Goal: Task Accomplishment & Management: Use online tool/utility

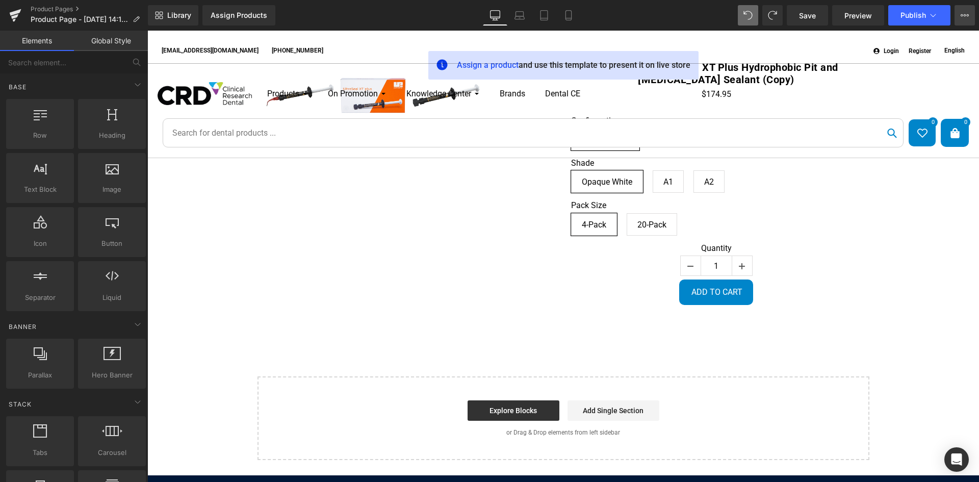
click at [962, 19] on button "View Live Page View with current Template Save Template to Library Schedule Pub…" at bounding box center [965, 15] width 20 height 20
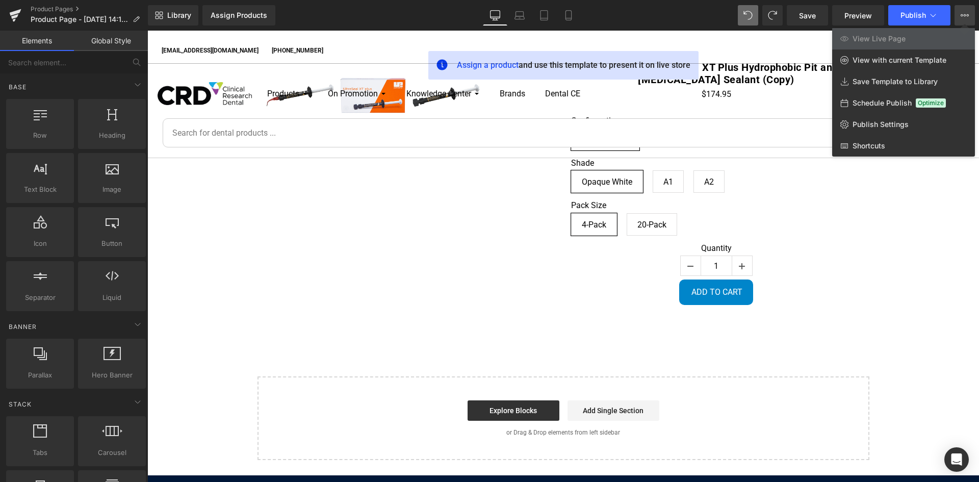
click at [903, 340] on div at bounding box center [563, 256] width 832 height 451
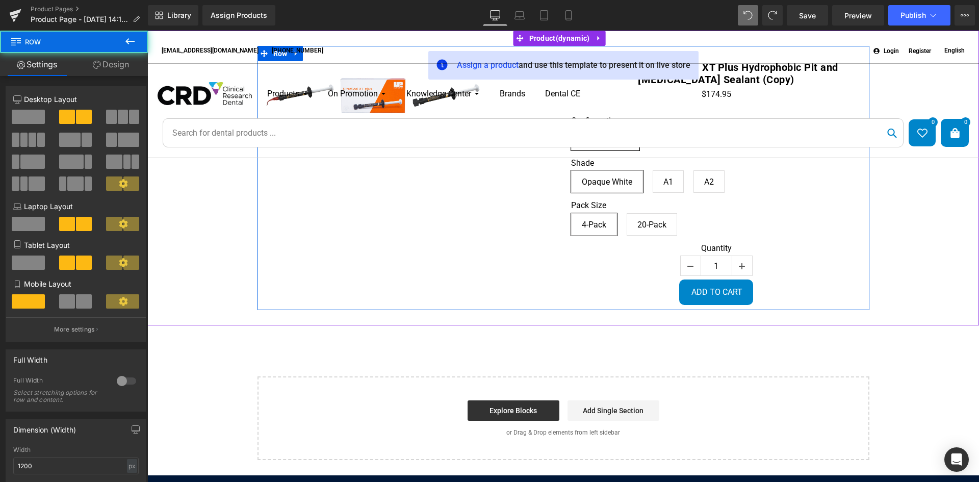
click at [553, 216] on div "(P) Image List Ultradent™ UltraSeal™ XT Plus Hydrophobic Pit and [MEDICAL_DATA]…" at bounding box center [564, 178] width 612 height 264
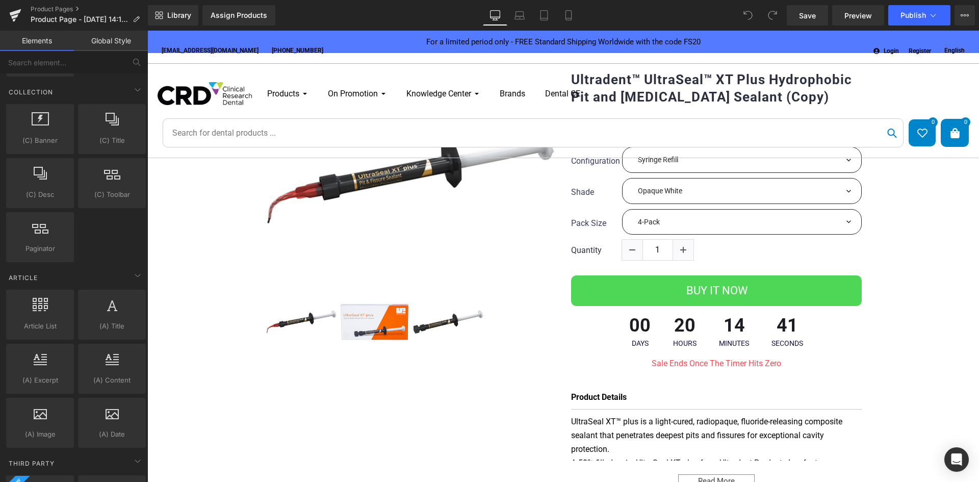
scroll to position [1733, 0]
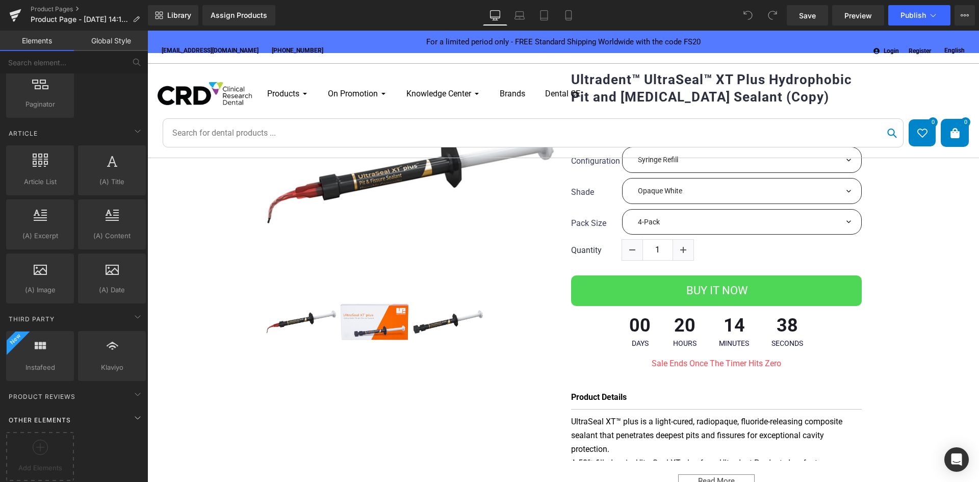
click at [98, 414] on div "Other Elements" at bounding box center [76, 420] width 144 height 20
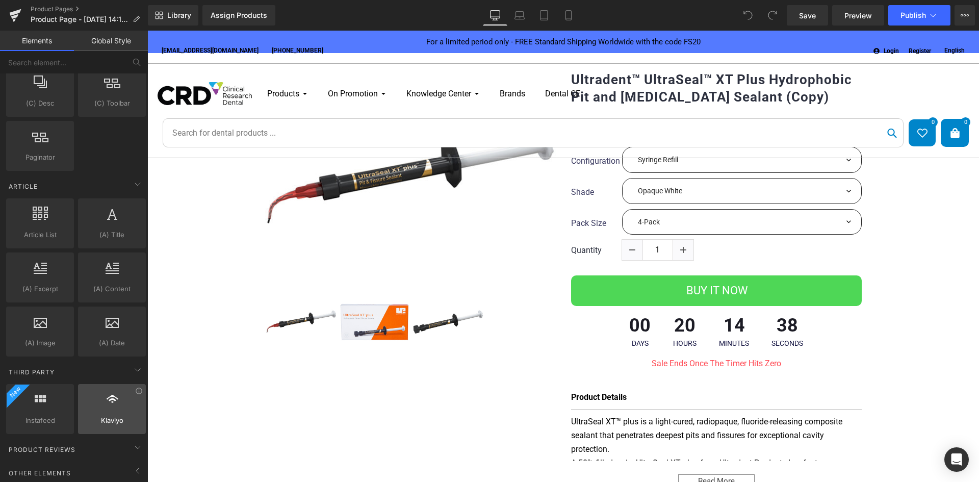
scroll to position [1680, 0]
click at [124, 463] on div "Other Elements" at bounding box center [76, 473] width 144 height 20
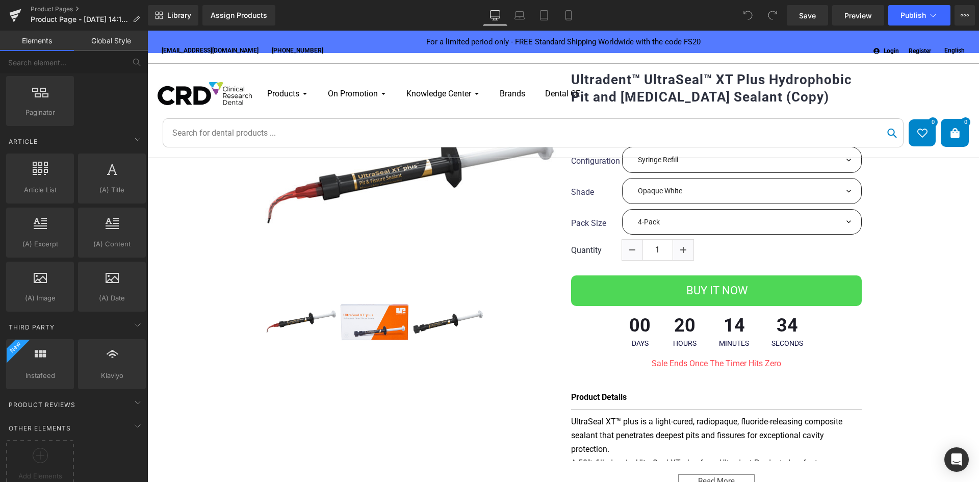
scroll to position [1733, 0]
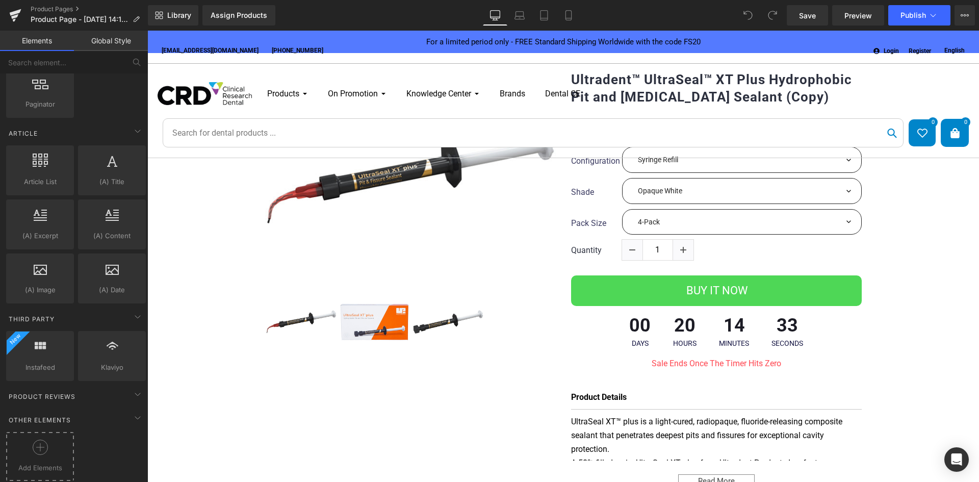
click at [48, 447] on div at bounding box center [40, 451] width 63 height 23
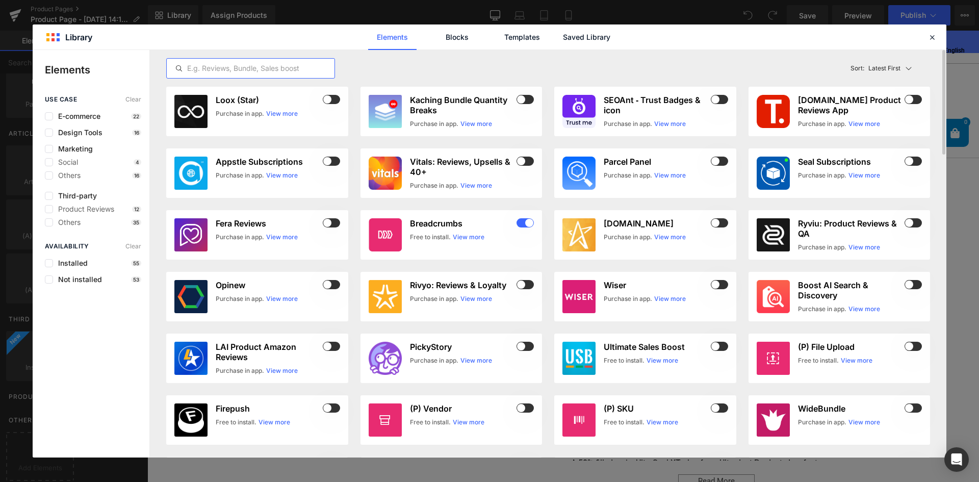
click at [221, 71] on input "text" at bounding box center [251, 68] width 168 height 12
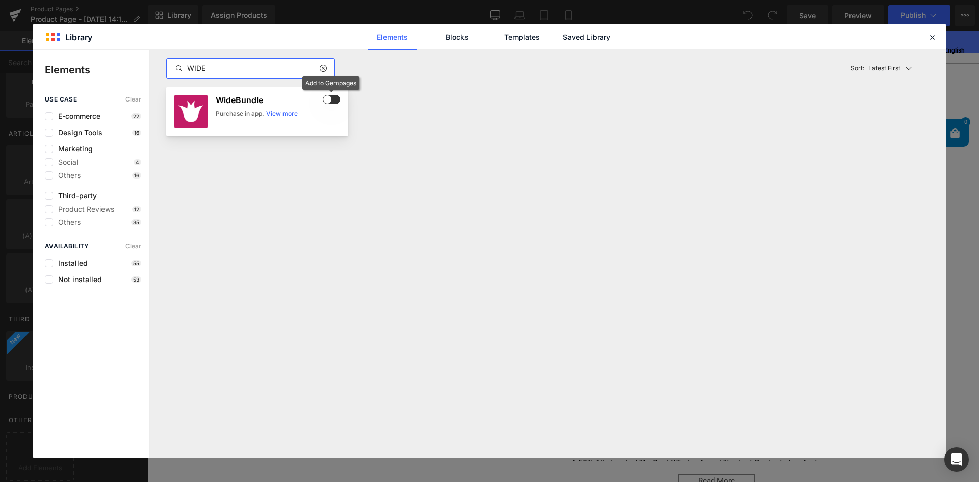
type input "WIDE"
click at [334, 97] on span at bounding box center [331, 99] width 17 height 9
click at [258, 101] on h3 "WideBundle" at bounding box center [268, 100] width 105 height 10
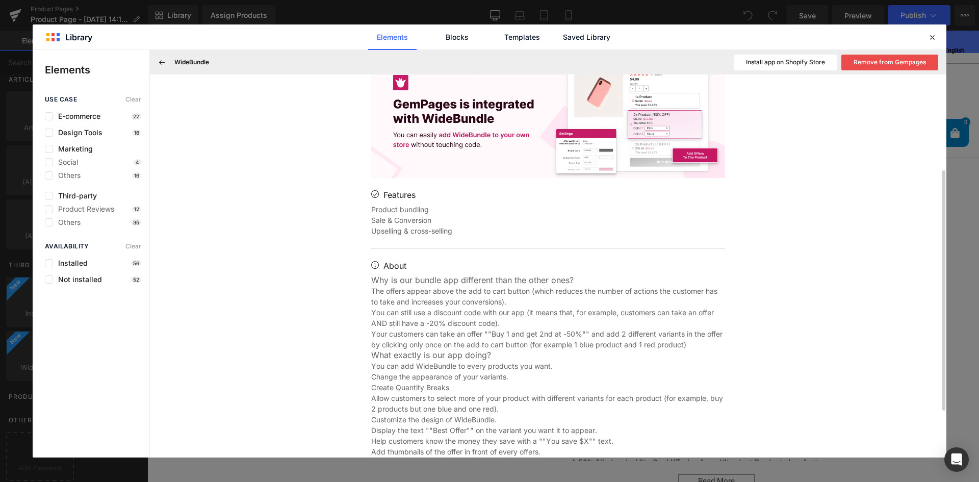
scroll to position [228, 0]
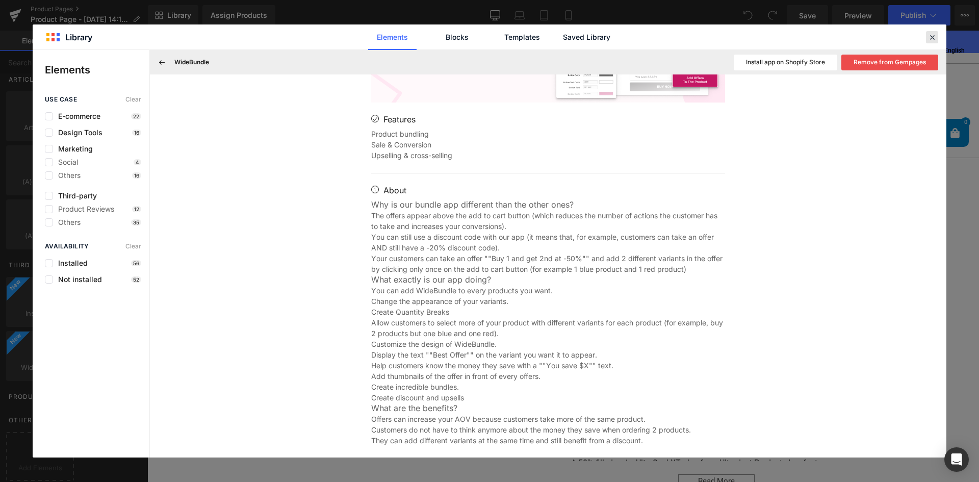
click at [934, 37] on icon at bounding box center [932, 37] width 9 height 9
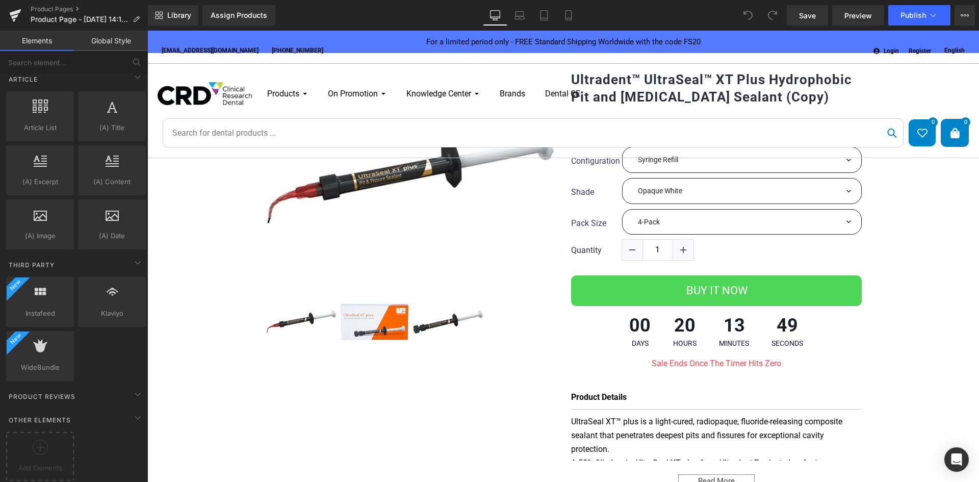
click at [516, 150] on div "Products Restorative Diagnose Preparation & Rotary Tissue Management Etch & Bon…" at bounding box center [563, 111] width 832 height 94
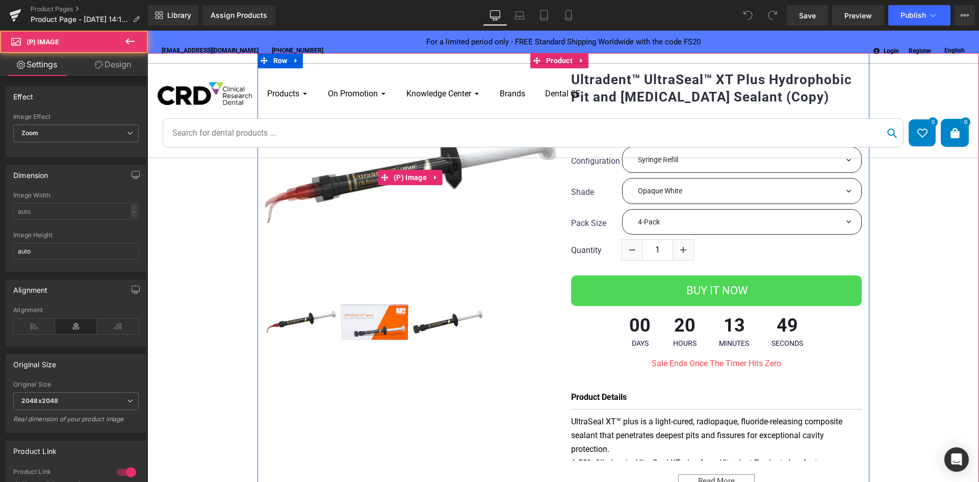
click at [449, 159] on img at bounding box center [408, 179] width 306 height 230
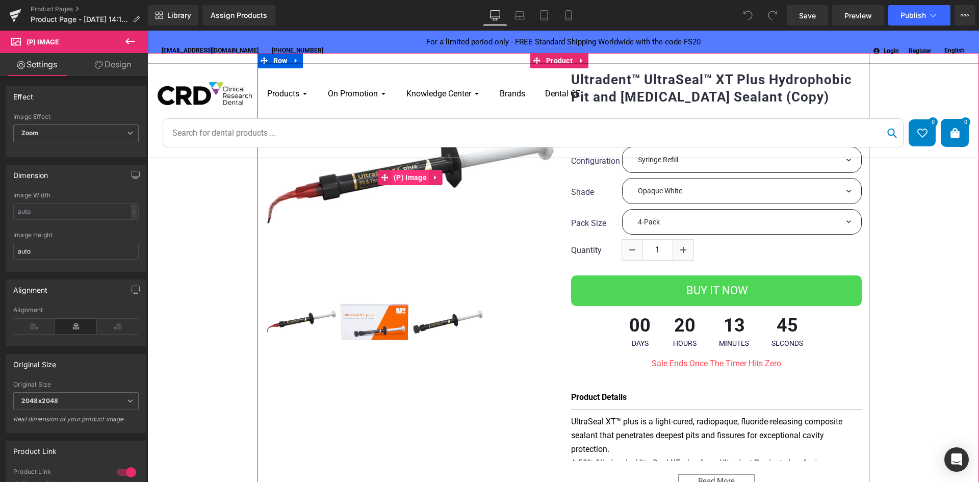
click at [392, 174] on span "(P) Image" at bounding box center [410, 177] width 38 height 15
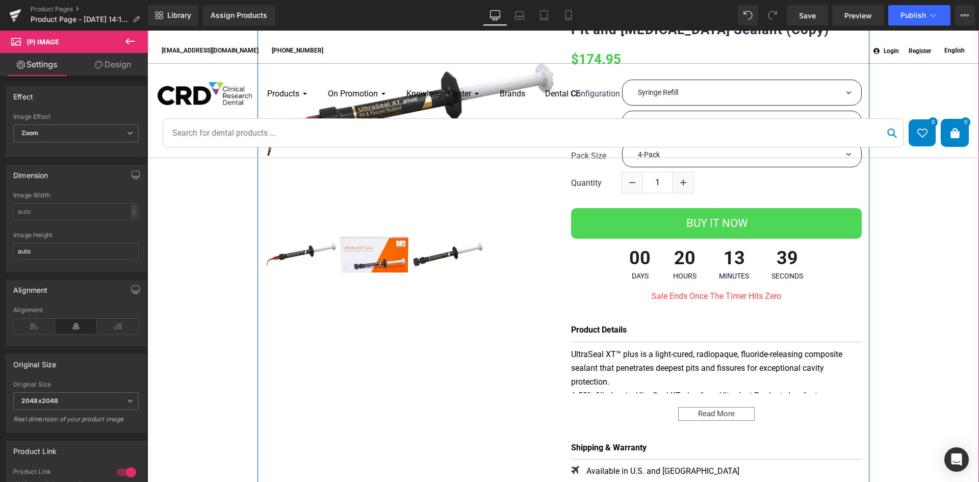
scroll to position [0, 0]
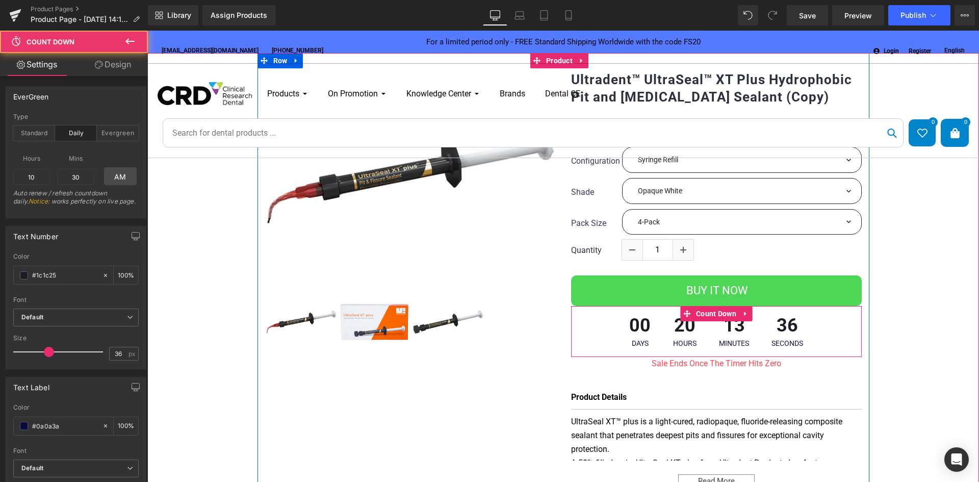
click at [648, 312] on div "00 Days" at bounding box center [640, 331] width 42 height 51
click at [587, 327] on div "00 Days 20 Hours 13 Minutes 34 Seconds" at bounding box center [716, 331] width 291 height 51
click at [644, 355] on div "00 Days" at bounding box center [640, 331] width 42 height 51
click at [649, 326] on div "00 Days" at bounding box center [640, 331] width 42 height 51
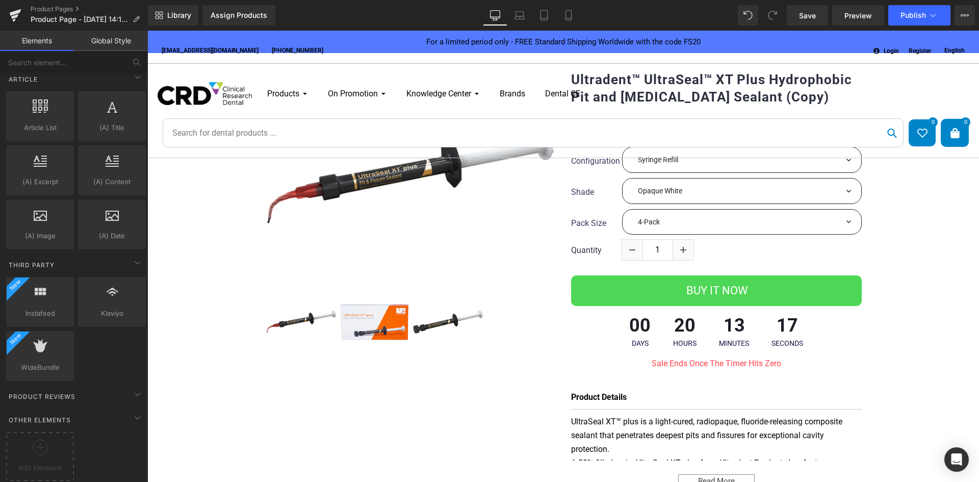
click at [474, 40] on div "customerservice@clinicalresearchdental.com +1-800-265-3444" at bounding box center [361, 46] width 406 height 19
click at [473, 39] on div "customerservice@clinicalresearchdental.com +1-800-265-3444" at bounding box center [361, 46] width 406 height 19
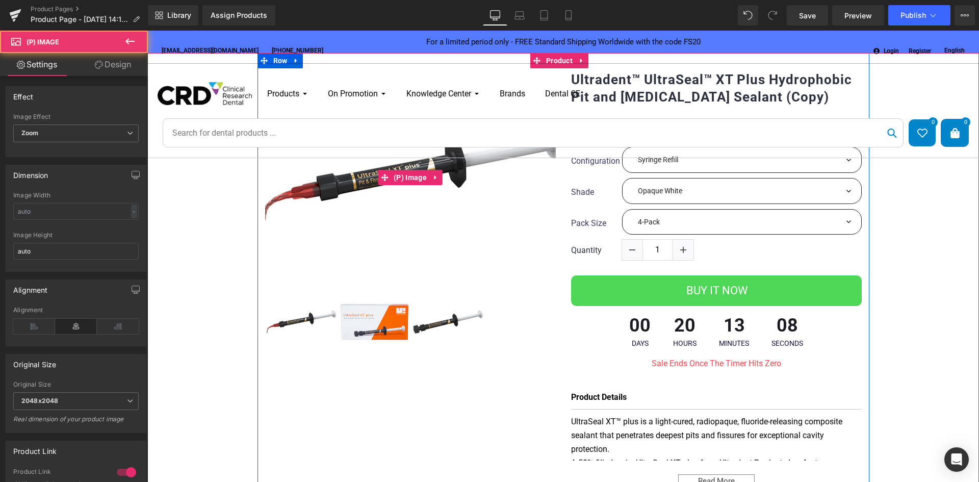
click at [367, 185] on img at bounding box center [413, 177] width 306 height 230
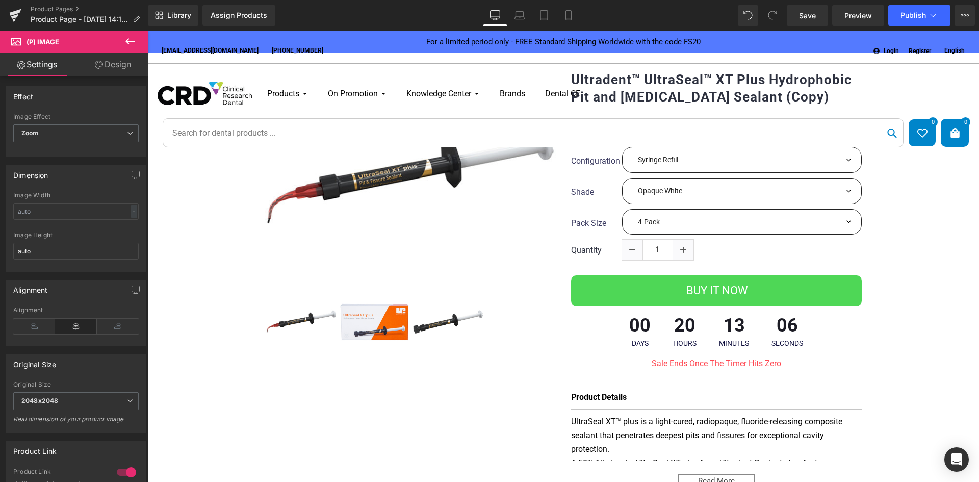
click at [123, 65] on link "Design" at bounding box center [113, 64] width 74 height 23
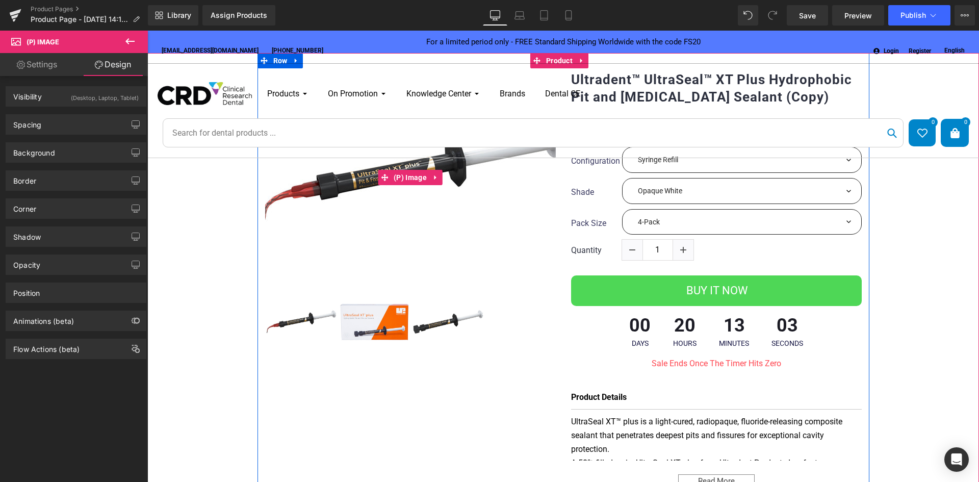
click at [367, 204] on img at bounding box center [413, 176] width 306 height 230
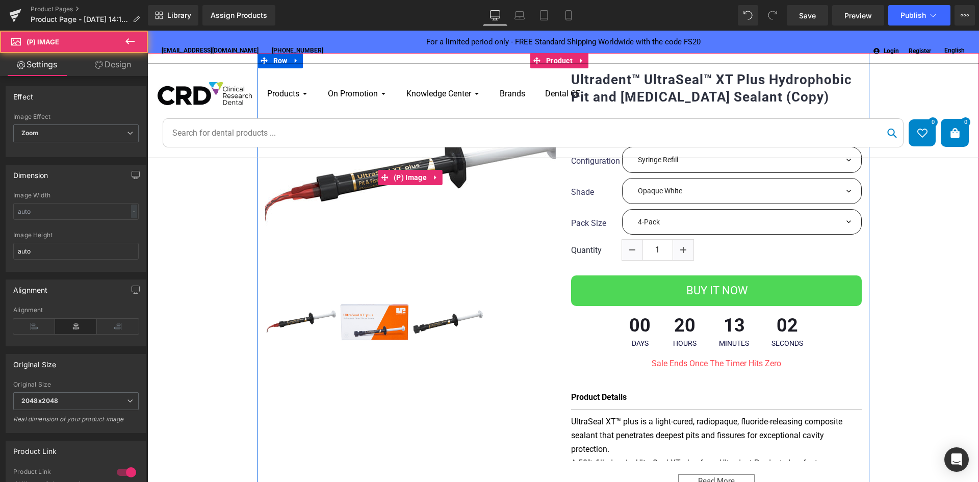
click at [364, 174] on img at bounding box center [413, 178] width 306 height 230
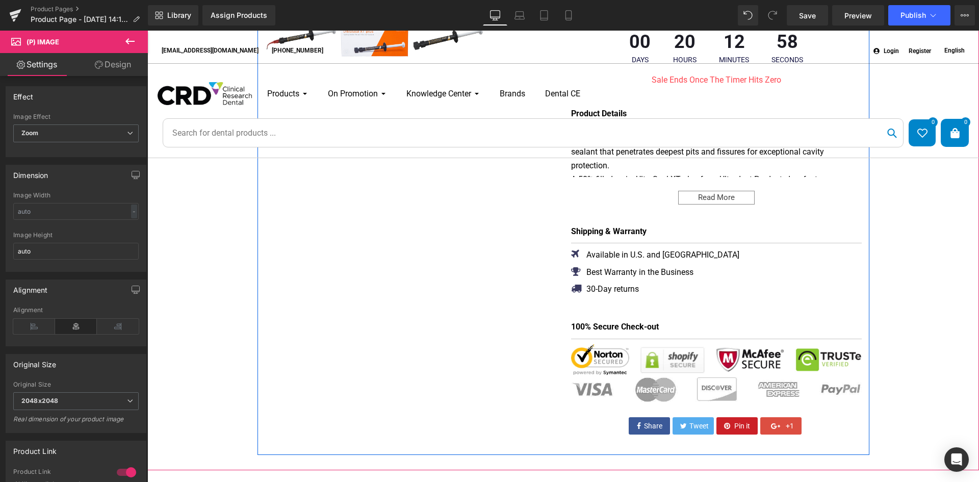
scroll to position [255, 0]
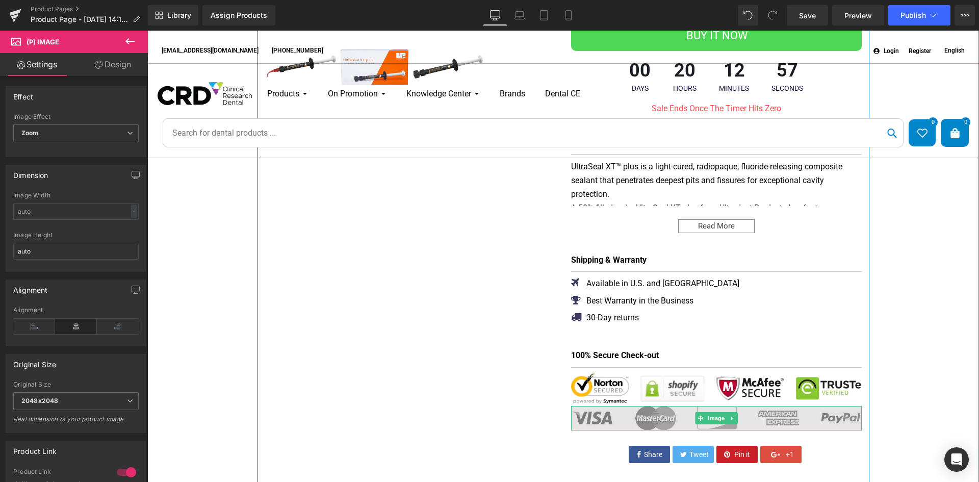
click at [626, 406] on img at bounding box center [716, 418] width 291 height 25
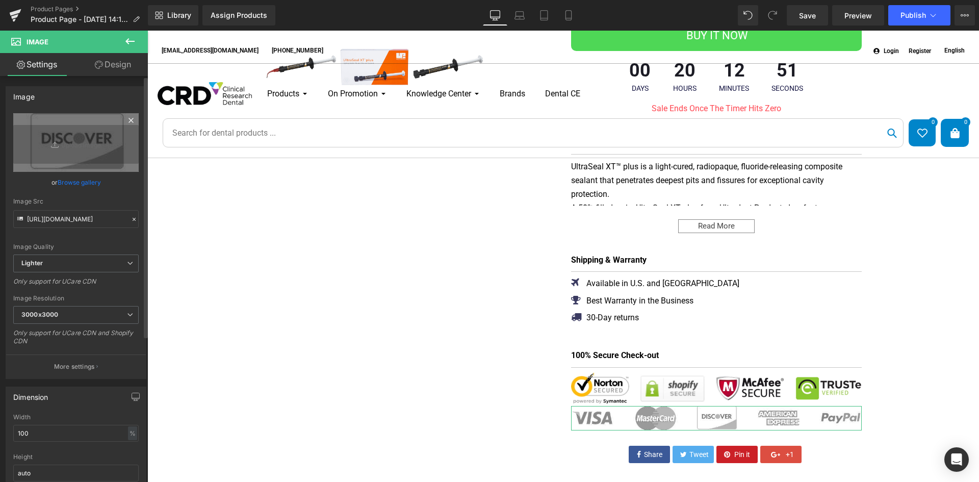
click at [126, 118] on icon at bounding box center [131, 120] width 12 height 12
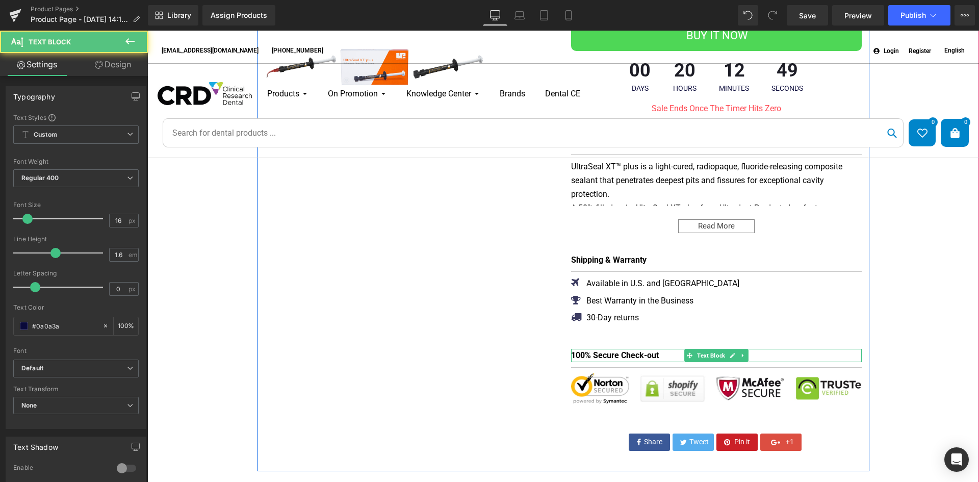
click at [613, 353] on b "100% Secure Check-out" at bounding box center [615, 355] width 88 height 10
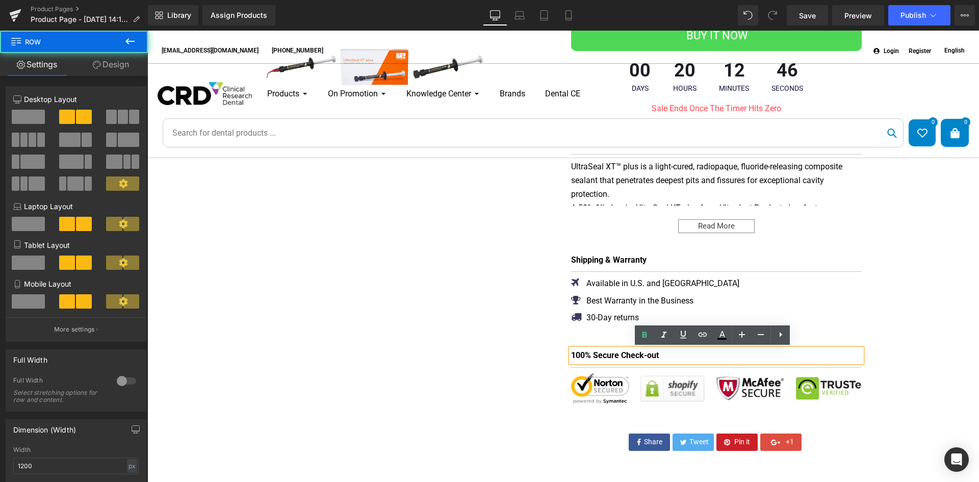
click at [594, 345] on div "Ultradent™ UltraSeal™ XT Plus Hydrophobic Pit and Fissure Sealant (Copy) (P) Ti…" at bounding box center [717, 139] width 306 height 653
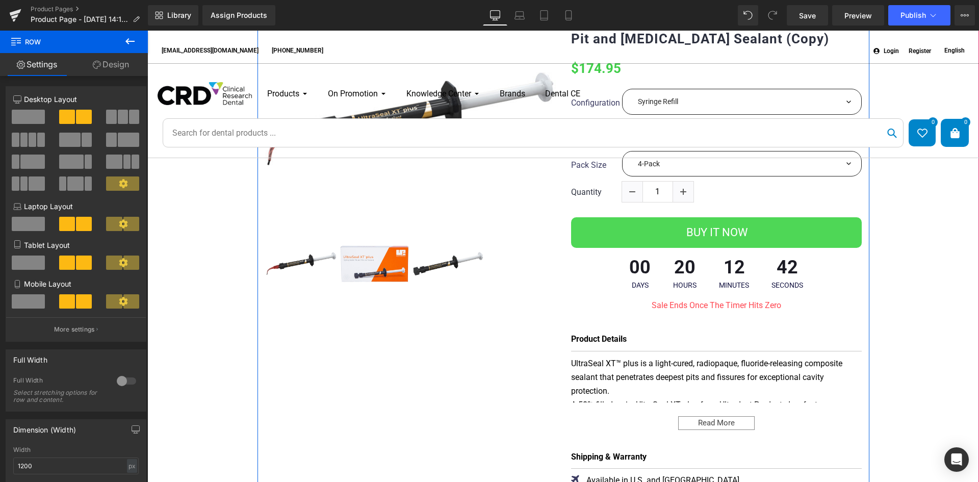
scroll to position [0, 0]
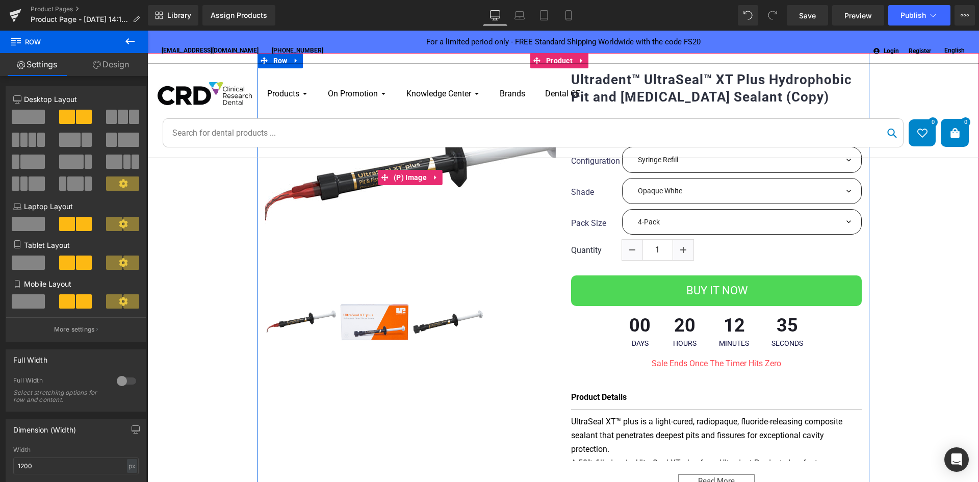
click at [350, 196] on img at bounding box center [413, 177] width 306 height 230
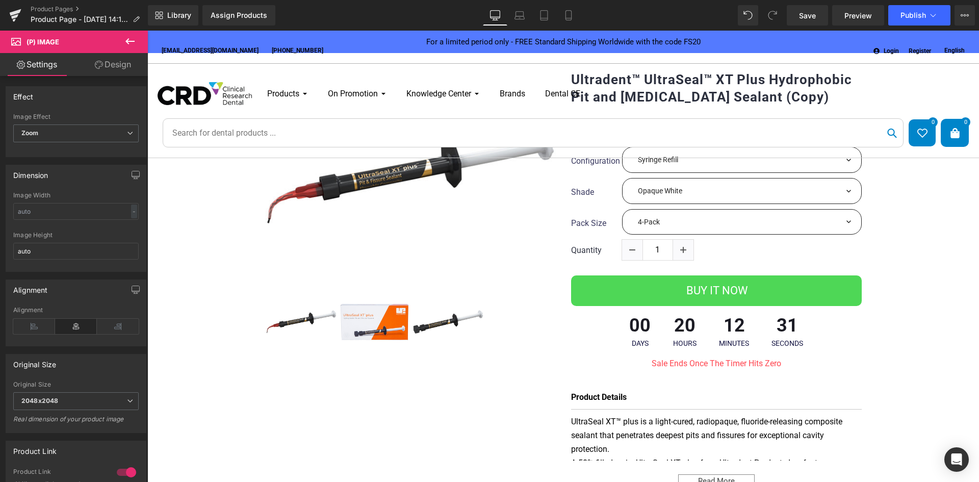
click at [122, 42] on button at bounding box center [130, 42] width 36 height 22
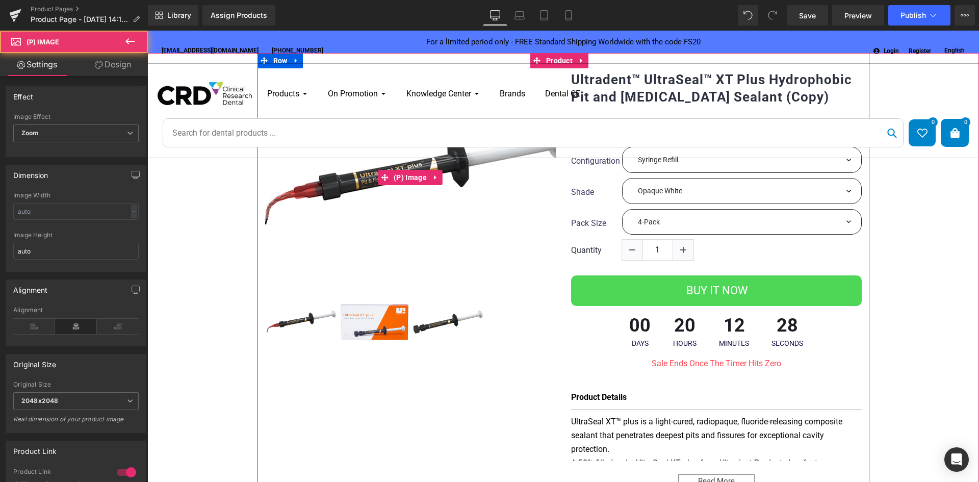
click at [316, 197] on img at bounding box center [415, 177] width 306 height 230
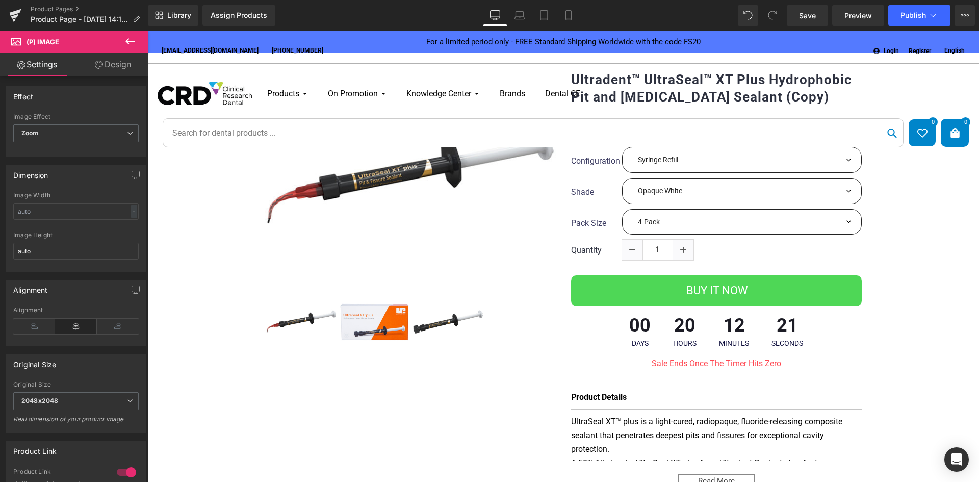
click at [100, 61] on icon at bounding box center [99, 65] width 8 height 8
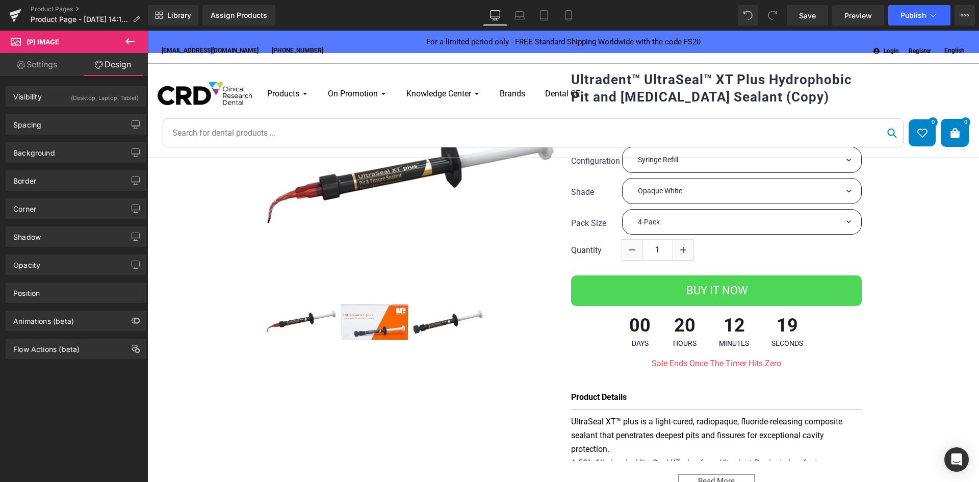
click at [120, 47] on button at bounding box center [130, 42] width 36 height 22
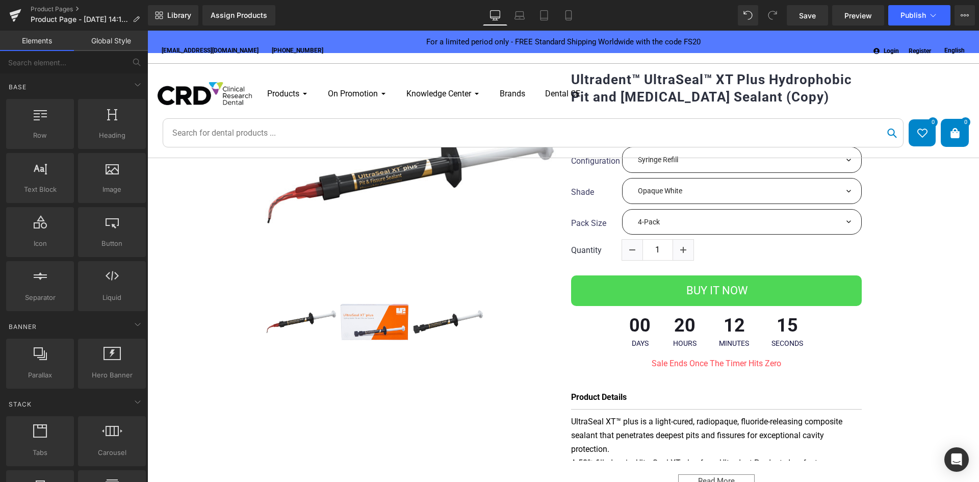
click at [609, 46] on ul "Login Register English English français" at bounding box center [767, 51] width 406 height 10
click at [607, 45] on div "Login Register English English français" at bounding box center [767, 47] width 406 height 18
drag, startPoint x: 603, startPoint y: 43, endPoint x: 593, endPoint y: 43, distance: 10.2
click at [601, 42] on div "Login Register English English français" at bounding box center [767, 47] width 406 height 18
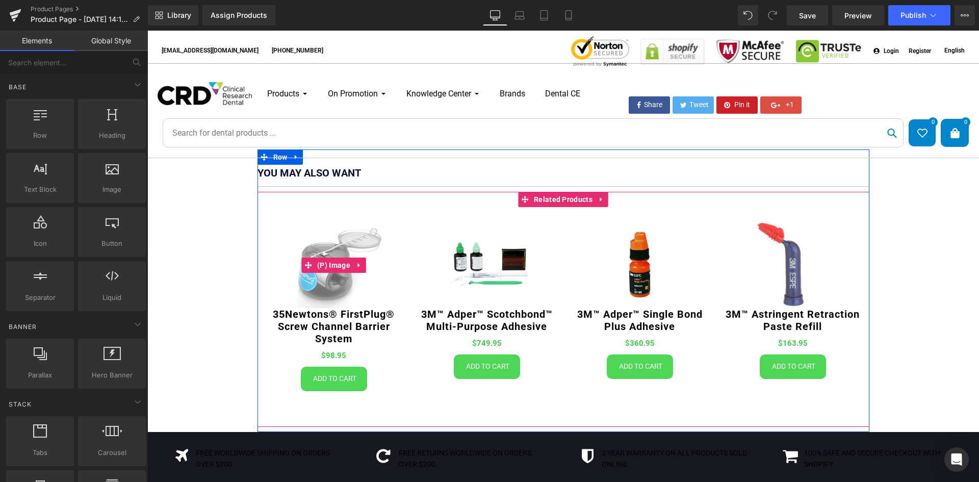
scroll to position [561, 0]
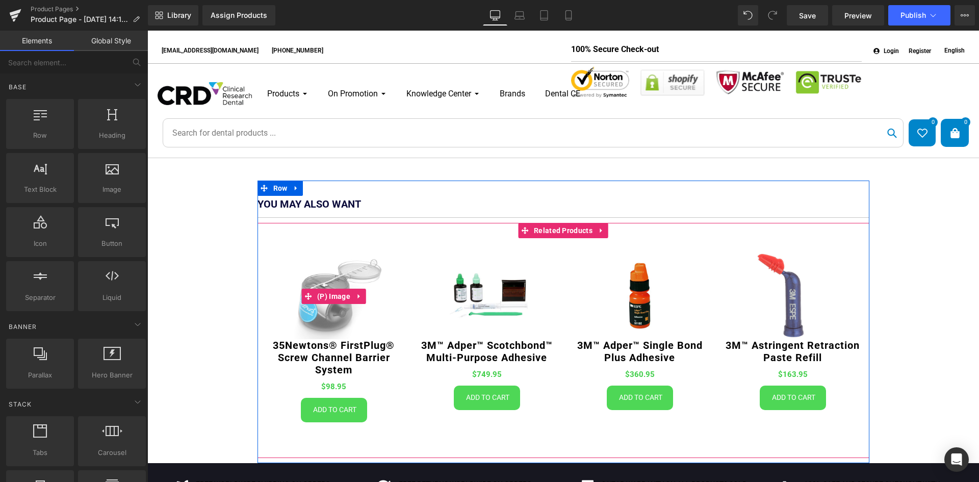
click at [326, 289] on li "(P) Image" at bounding box center [327, 296] width 52 height 15
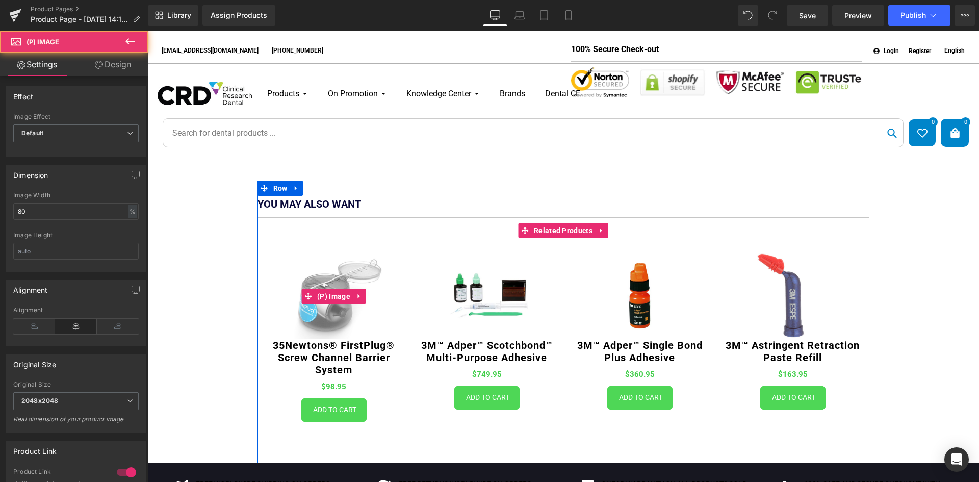
drag, startPoint x: 326, startPoint y: 303, endPoint x: 326, endPoint y: 309, distance: 6.1
click at [326, 303] on img at bounding box center [334, 296] width 114 height 86
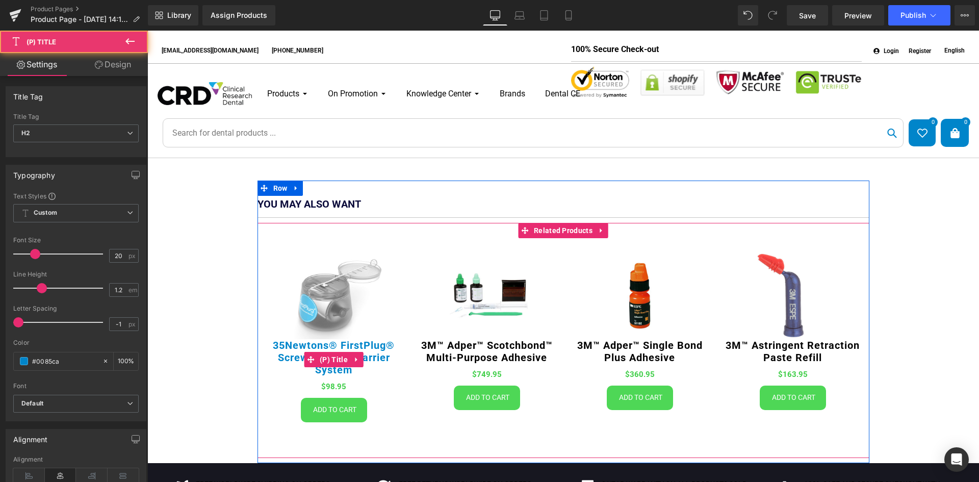
click at [360, 339] on link "35Newtons® FirstPlug® Screw Channel Barrier System" at bounding box center [334, 357] width 143 height 37
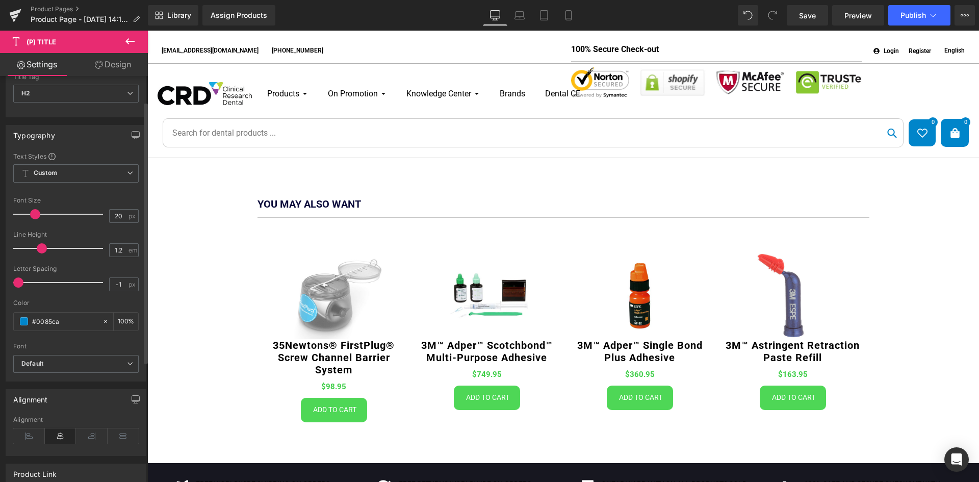
scroll to position [102, 0]
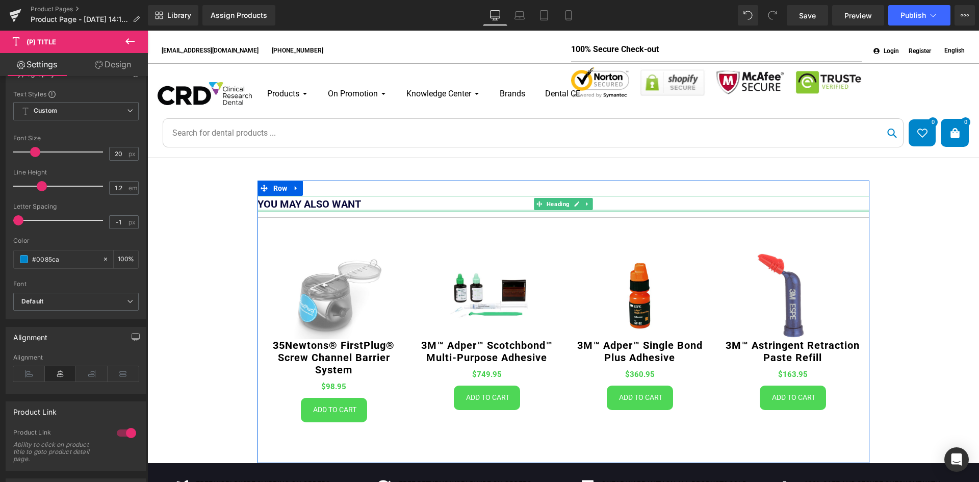
click at [316, 210] on div at bounding box center [564, 211] width 612 height 3
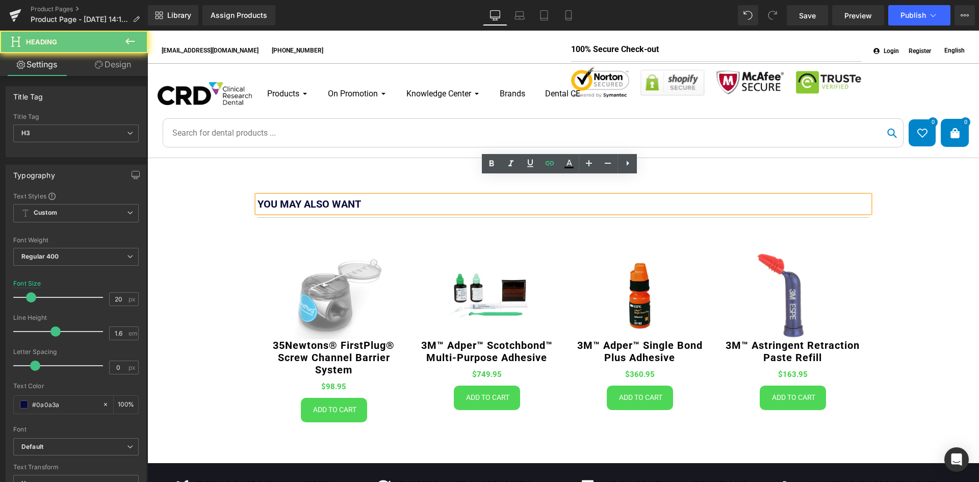
click at [315, 198] on b "You may also want" at bounding box center [310, 204] width 104 height 12
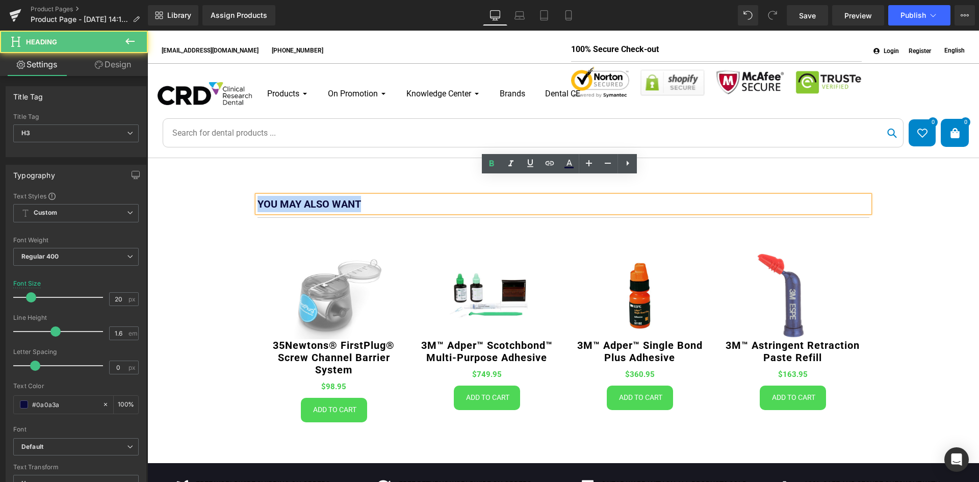
click at [315, 198] on b "You may also want" at bounding box center [310, 204] width 104 height 12
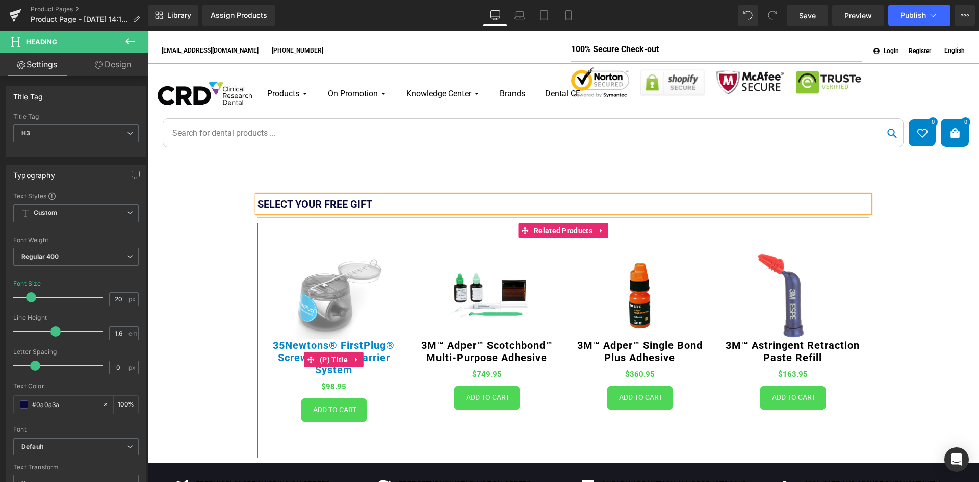
click at [333, 339] on link "35Newtons® FirstPlug® Screw Channel Barrier System" at bounding box center [334, 357] width 143 height 37
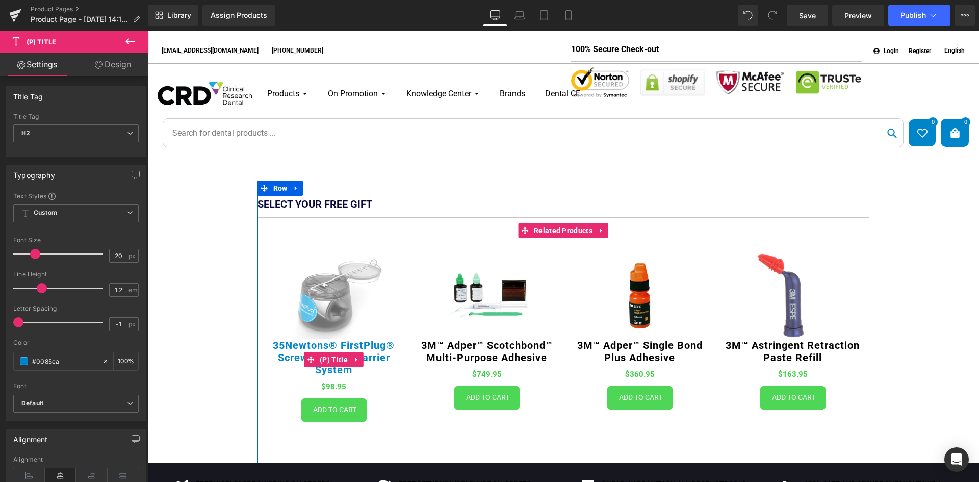
click at [369, 339] on link "35Newtons® FirstPlug® Screw Channel Barrier System" at bounding box center [334, 357] width 143 height 37
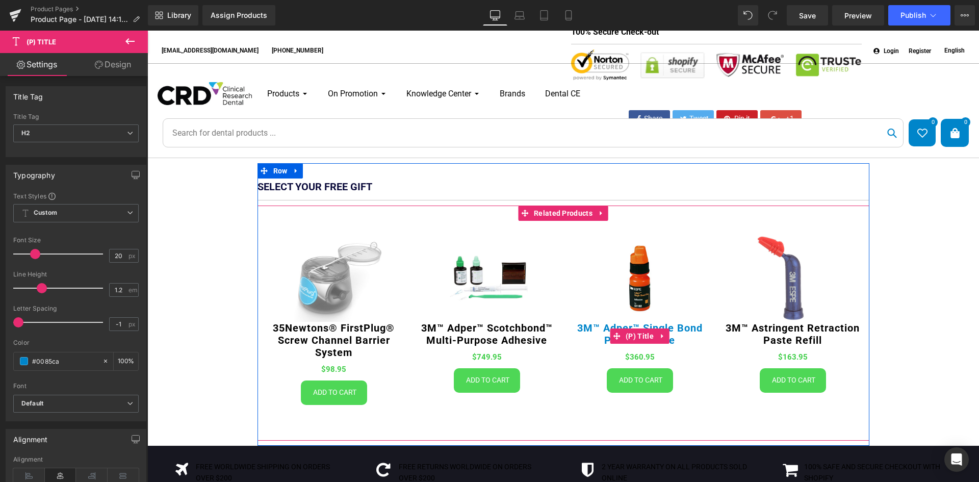
scroll to position [561, 0]
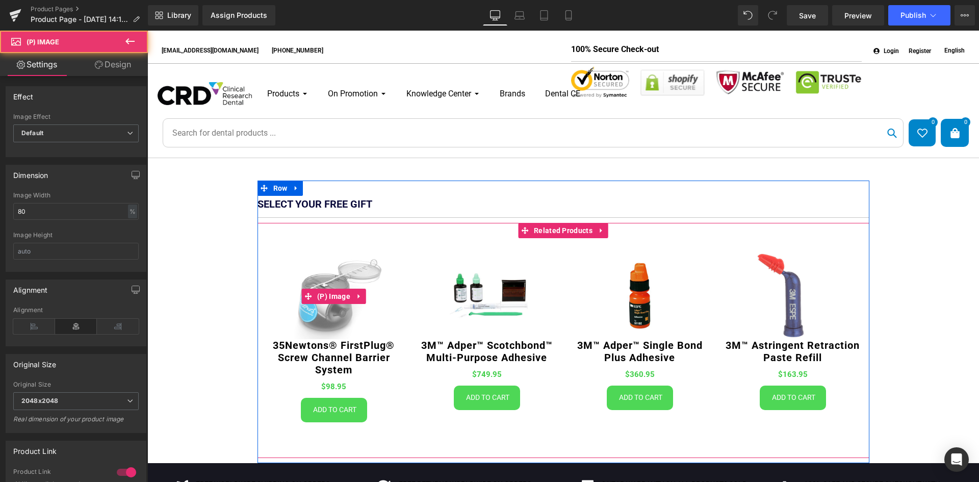
click at [362, 304] on img at bounding box center [334, 296] width 114 height 86
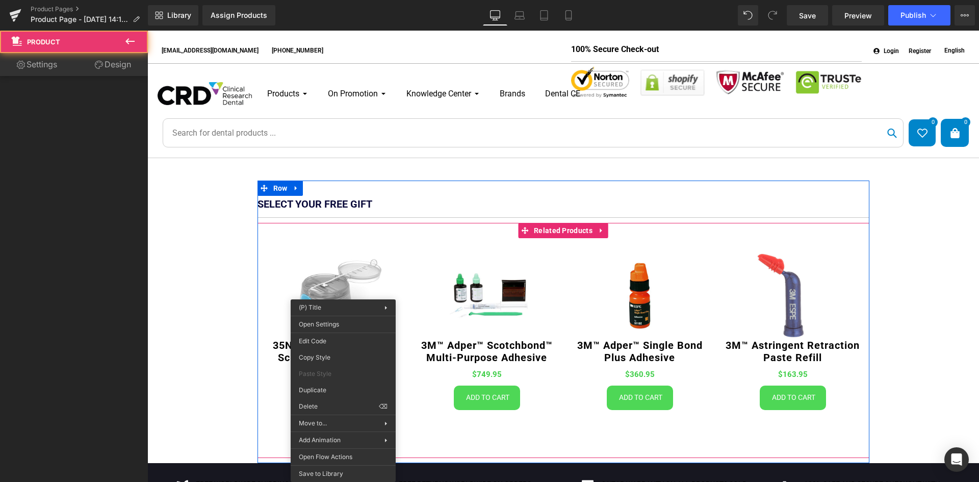
click at [766, 238] on div "(P) Image 3M™ Astringent Retraction Paste Refill (P) Title $0 $163.95 (P) Price" at bounding box center [793, 331] width 153 height 187
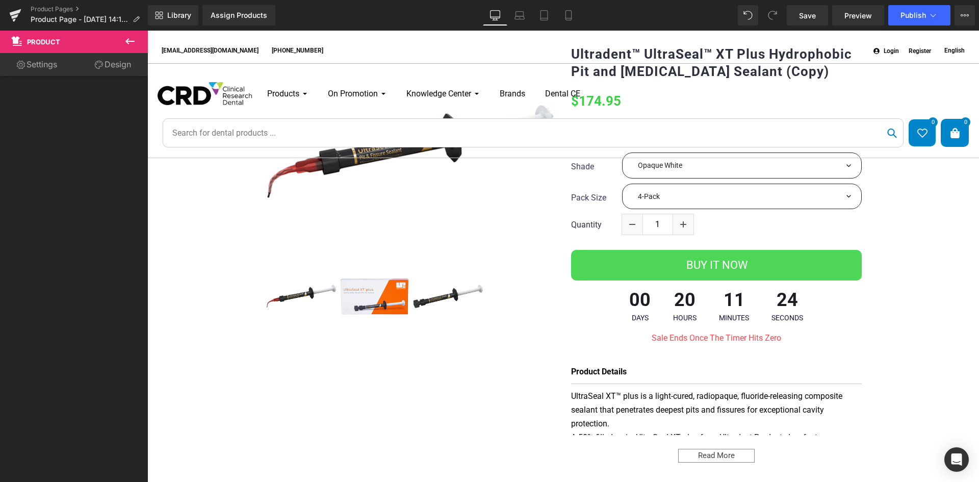
scroll to position [0, 0]
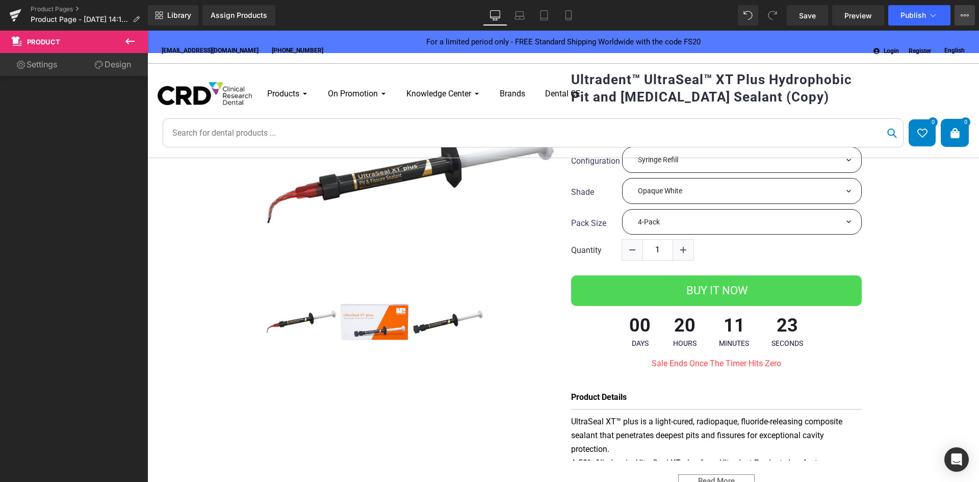
click at [967, 13] on icon at bounding box center [965, 15] width 8 height 8
